Goal: Task Accomplishment & Management: Use online tool/utility

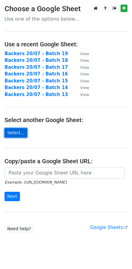
click at [17, 132] on link "Select..." at bounding box center [16, 132] width 23 height 9
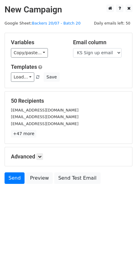
click at [104, 54] on select "Scheduled Backer Number Backer UID Backer Name KS Sign up email Reward Title Bi…" at bounding box center [97, 52] width 48 height 9
click at [106, 48] on select "Scheduled Backer Number Backer UID Backer Name KS Sign up email Reward Title Bi…" at bounding box center [97, 52] width 48 height 9
select select "Email"
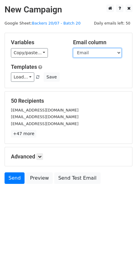
click at [73, 48] on select "Scheduled Backer Number Backer UID Backer Name KS Sign up email Reward Title Bi…" at bounding box center [97, 52] width 48 height 9
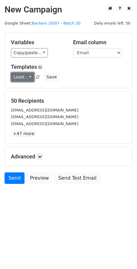
click at [25, 75] on link "Load..." at bounding box center [22, 76] width 23 height 9
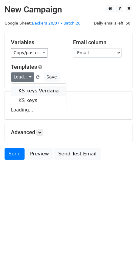
click at [36, 92] on link "KS keys Verdana" at bounding box center [38, 91] width 55 height 10
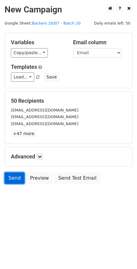
click at [7, 178] on link "Send" at bounding box center [15, 178] width 20 height 12
